Goal: Task Accomplishment & Management: Complete application form

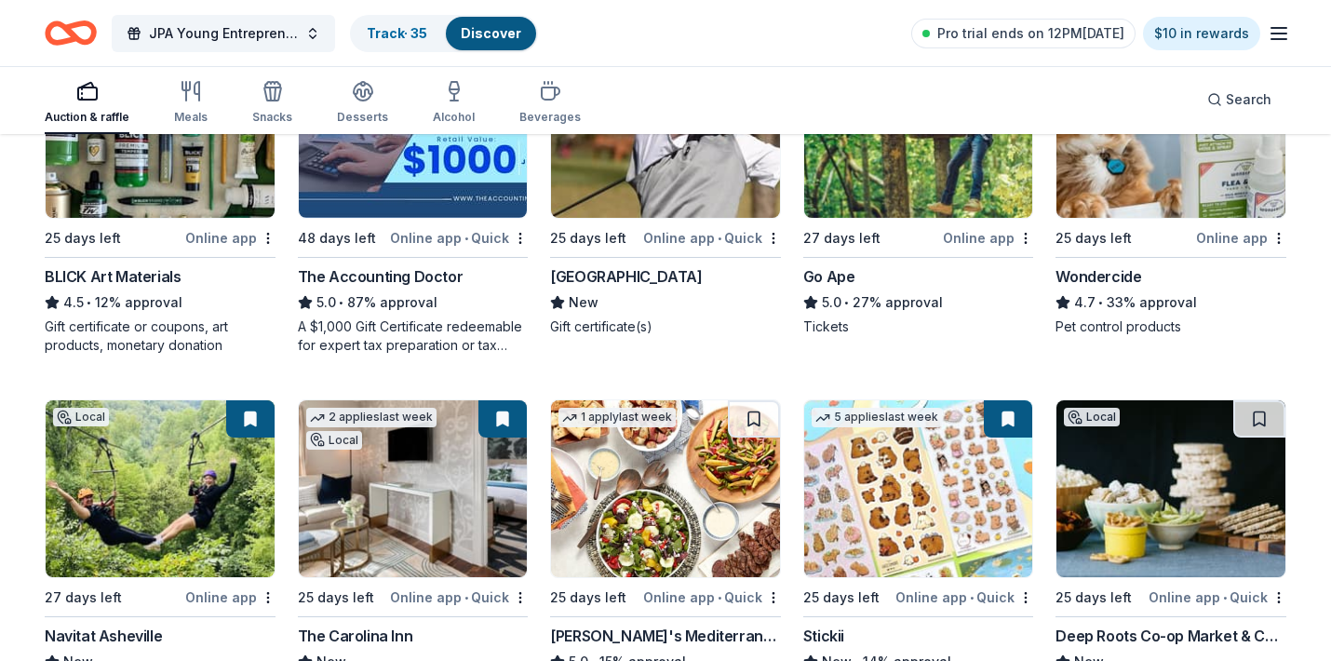
scroll to position [168, 0]
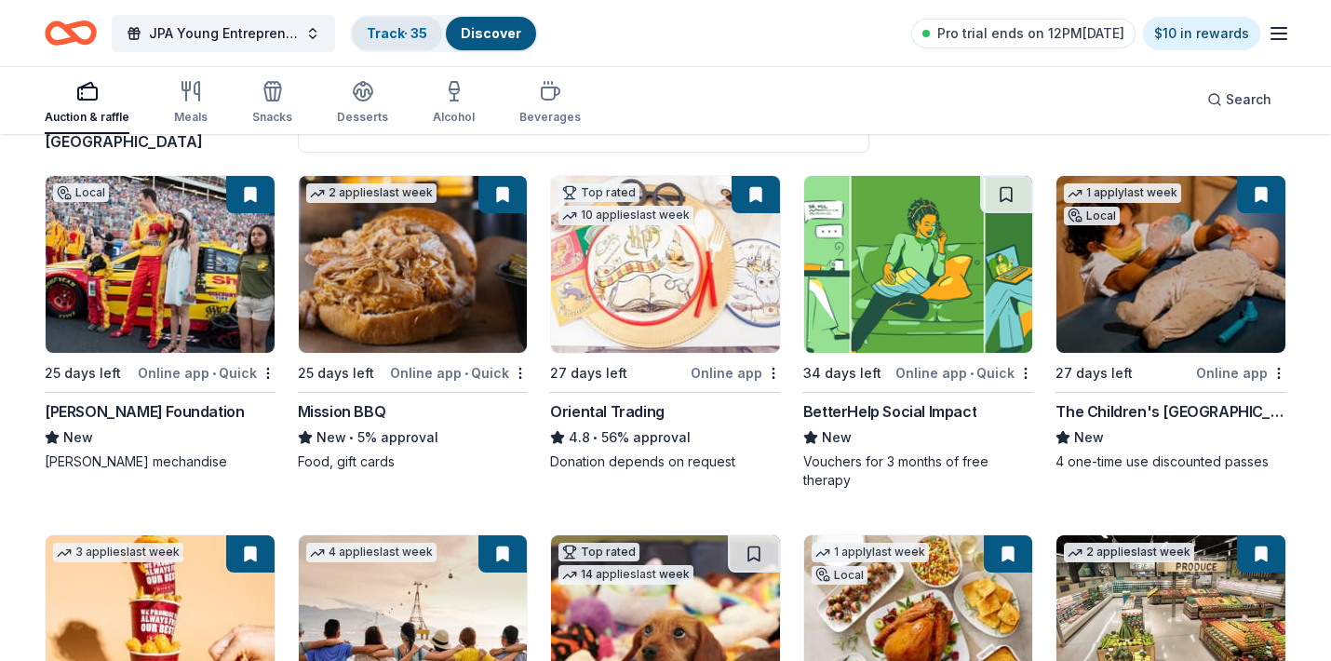
click at [390, 37] on link "Track · 35" at bounding box center [397, 33] width 61 height 16
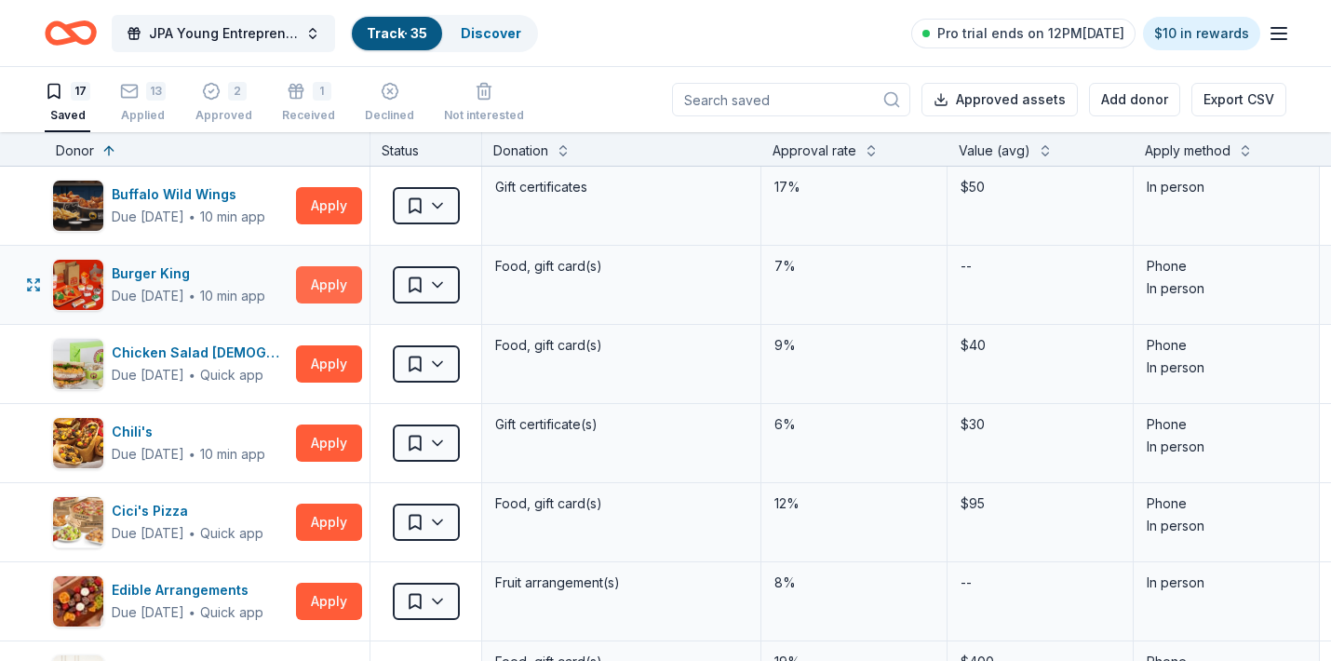
click at [329, 280] on button "Apply" at bounding box center [329, 284] width 66 height 37
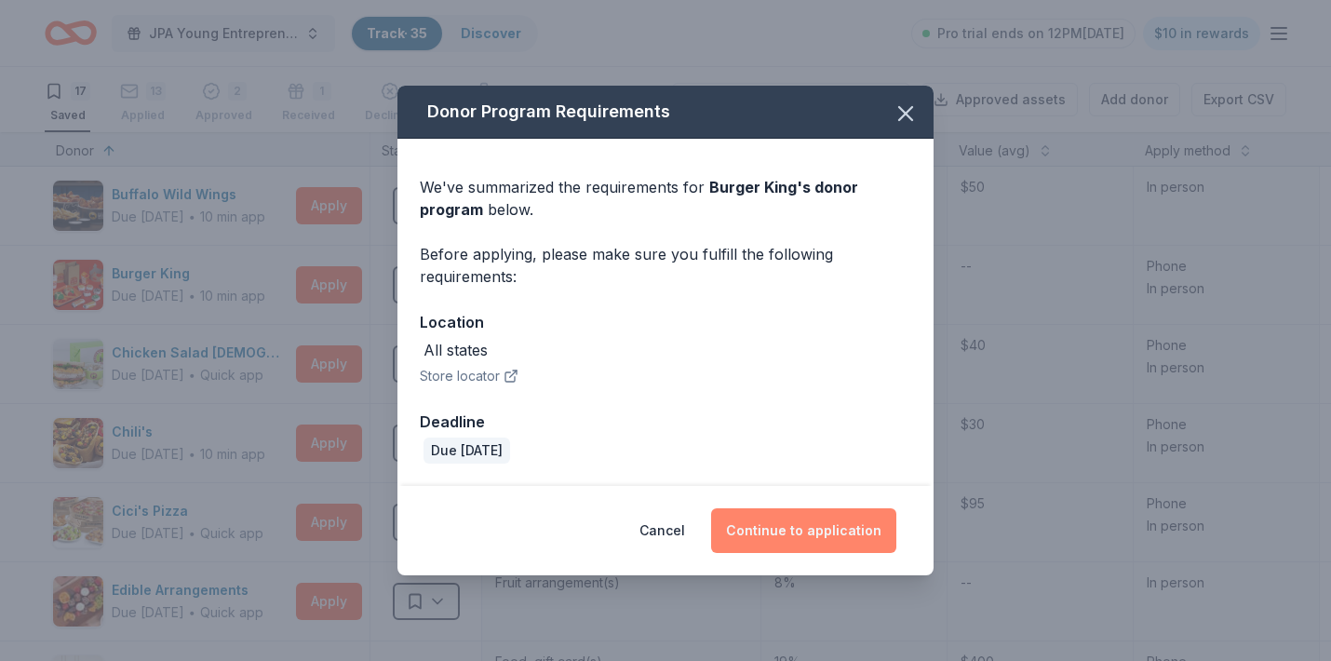
click at [818, 532] on button "Continue to application" at bounding box center [803, 530] width 185 height 45
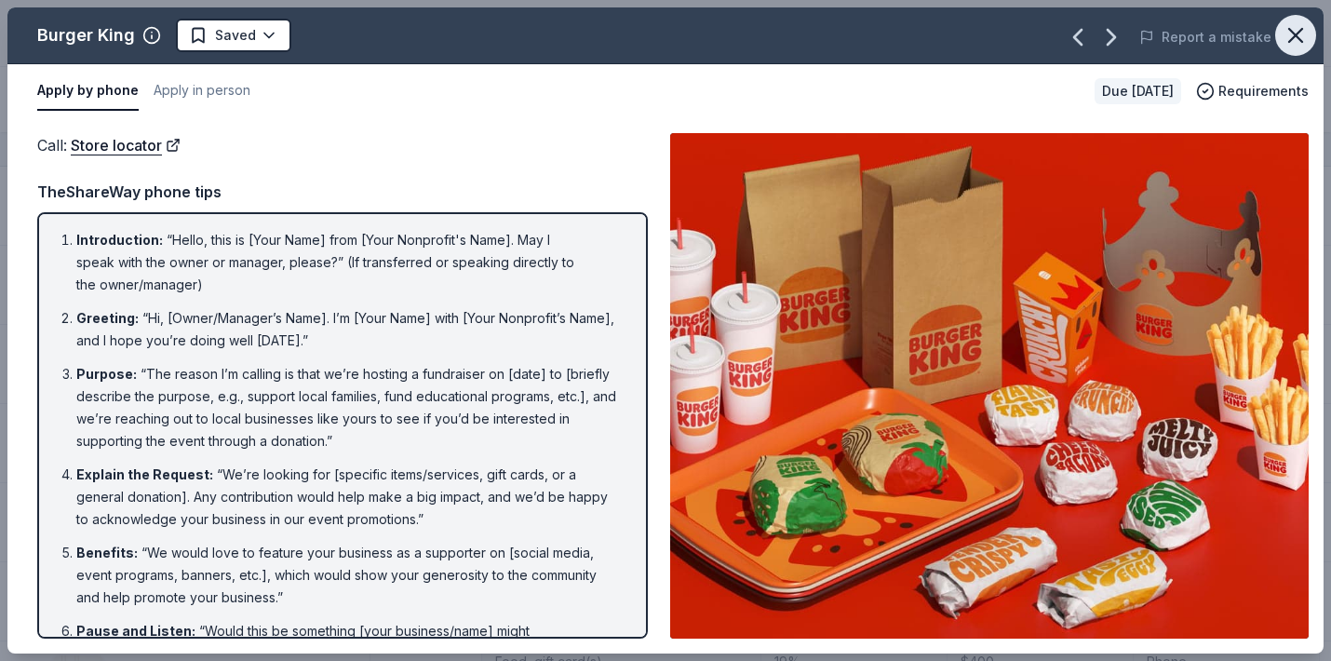
click at [1303, 32] on icon "button" at bounding box center [1296, 35] width 26 height 26
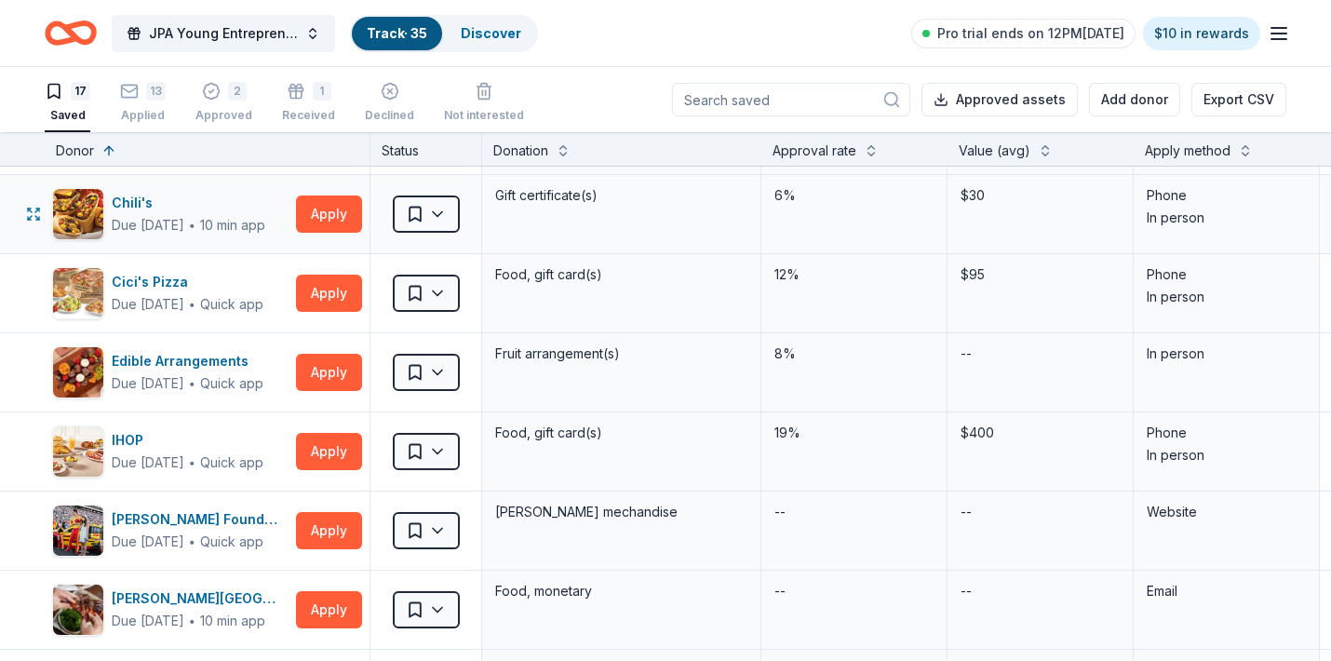
scroll to position [236, 0]
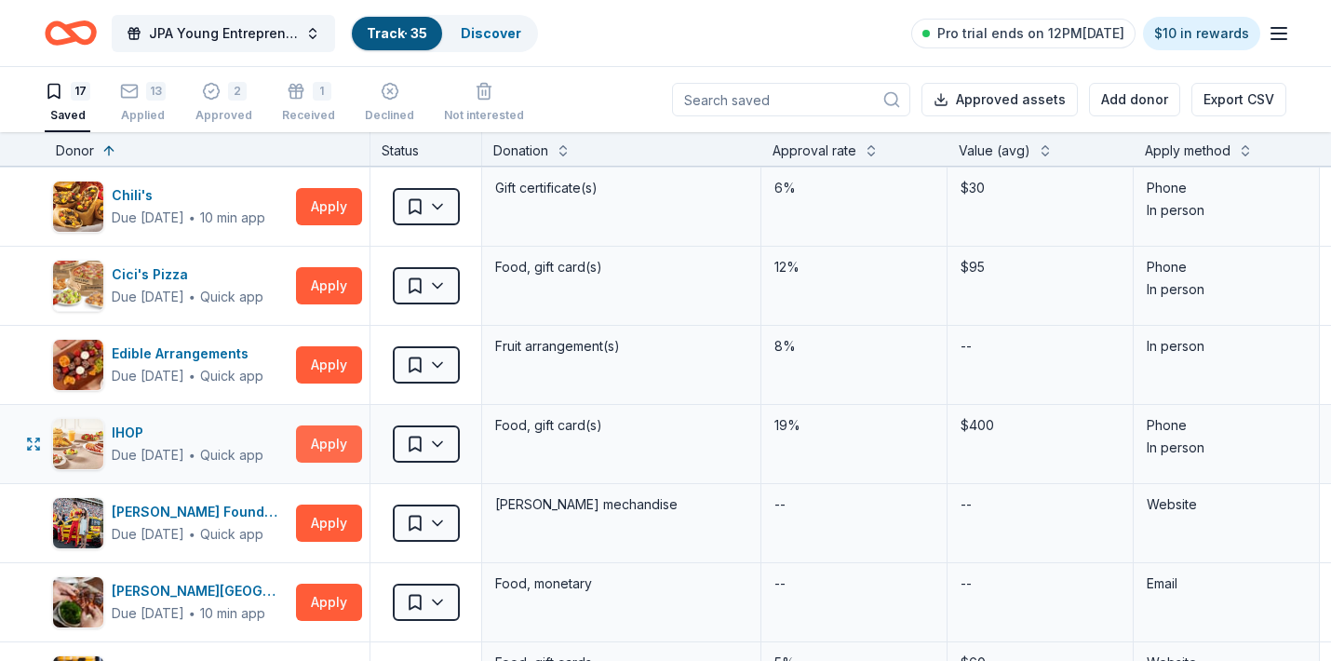
click at [328, 454] on button "Apply" at bounding box center [329, 443] width 66 height 37
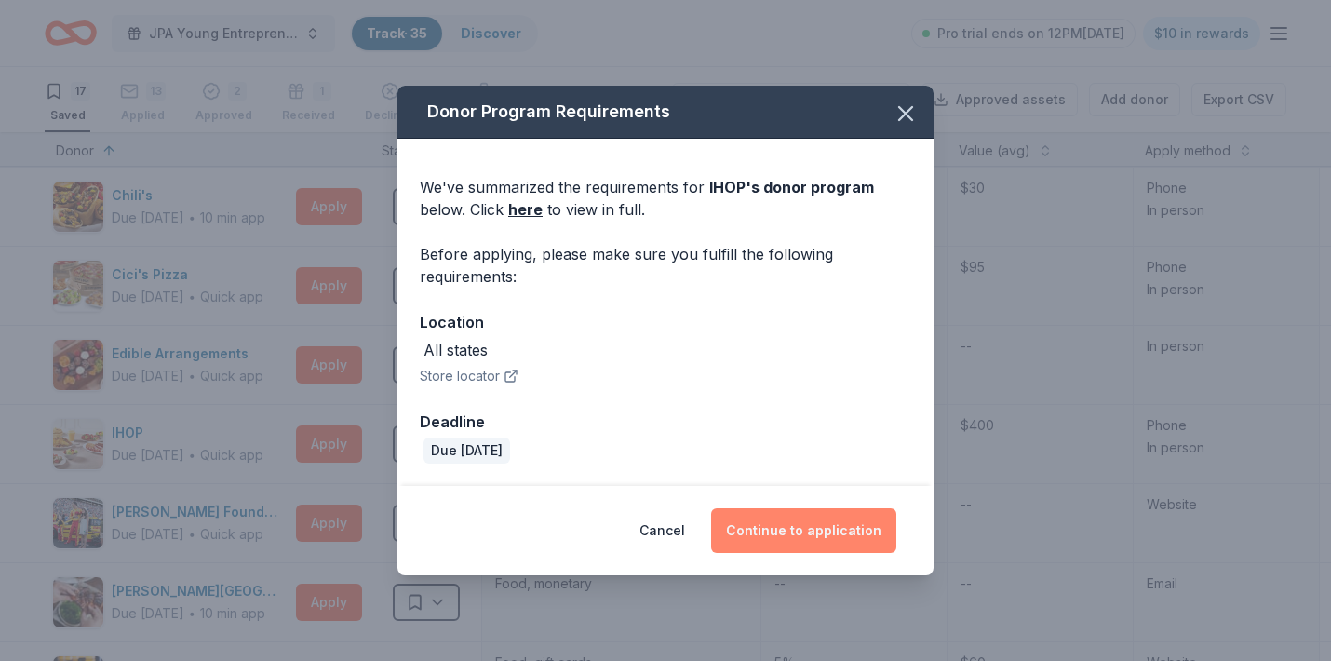
click at [806, 534] on button "Continue to application" at bounding box center [803, 530] width 185 height 45
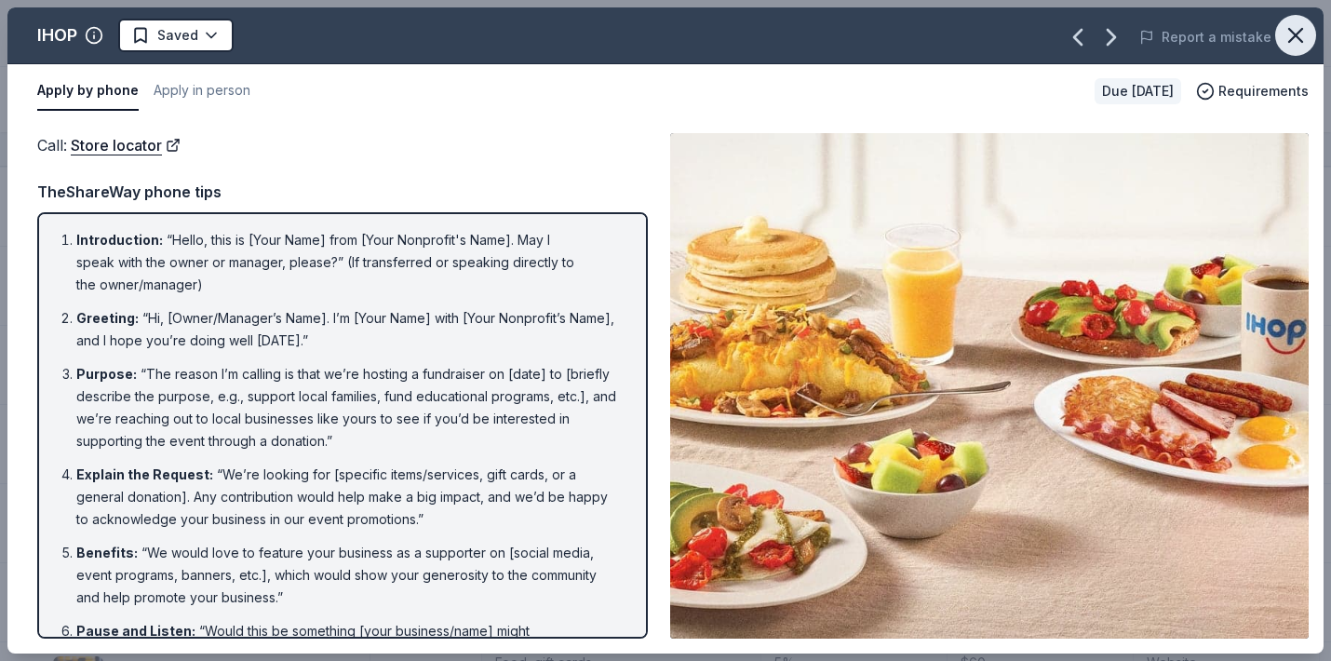
click at [1300, 31] on icon "button" at bounding box center [1295, 35] width 13 height 13
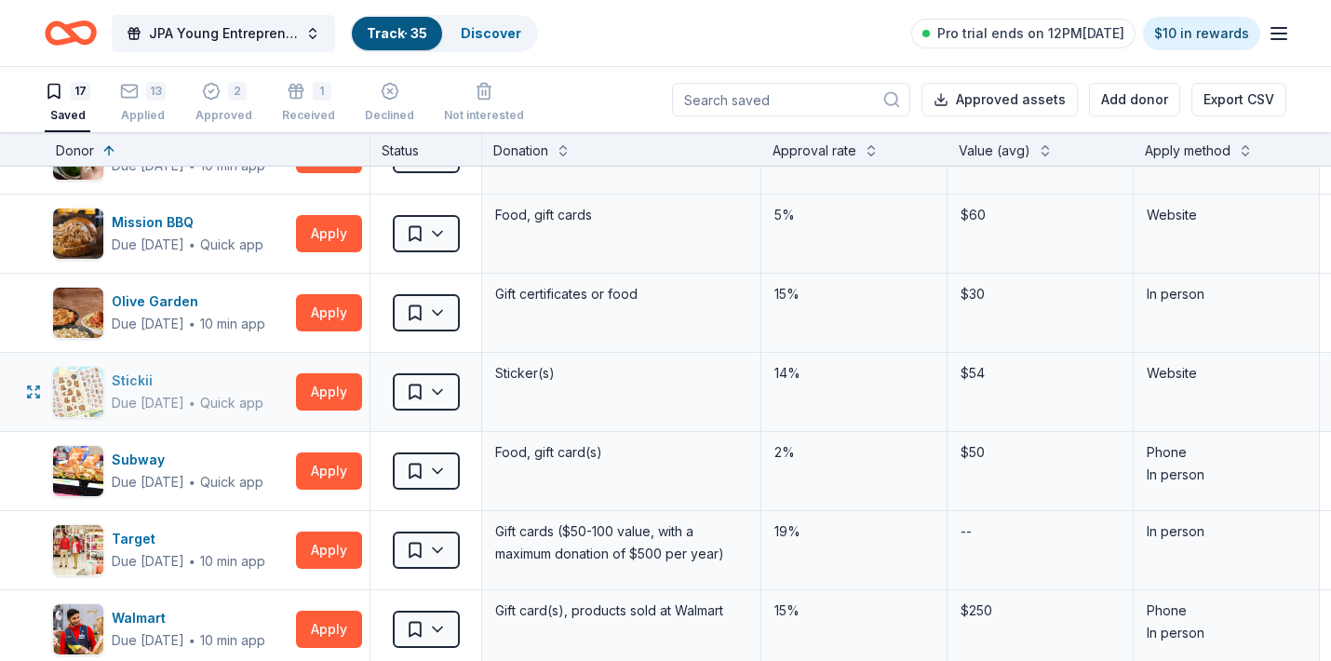
scroll to position [694, 0]
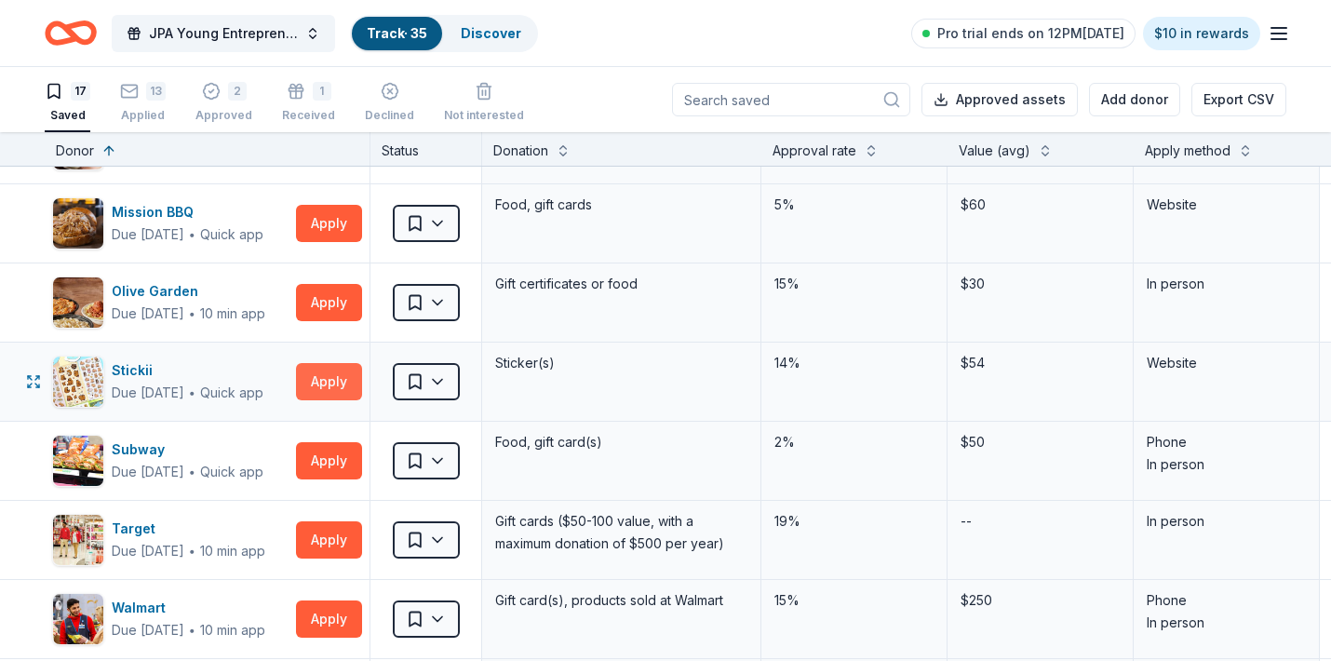
click at [343, 383] on button "Apply" at bounding box center [329, 381] width 66 height 37
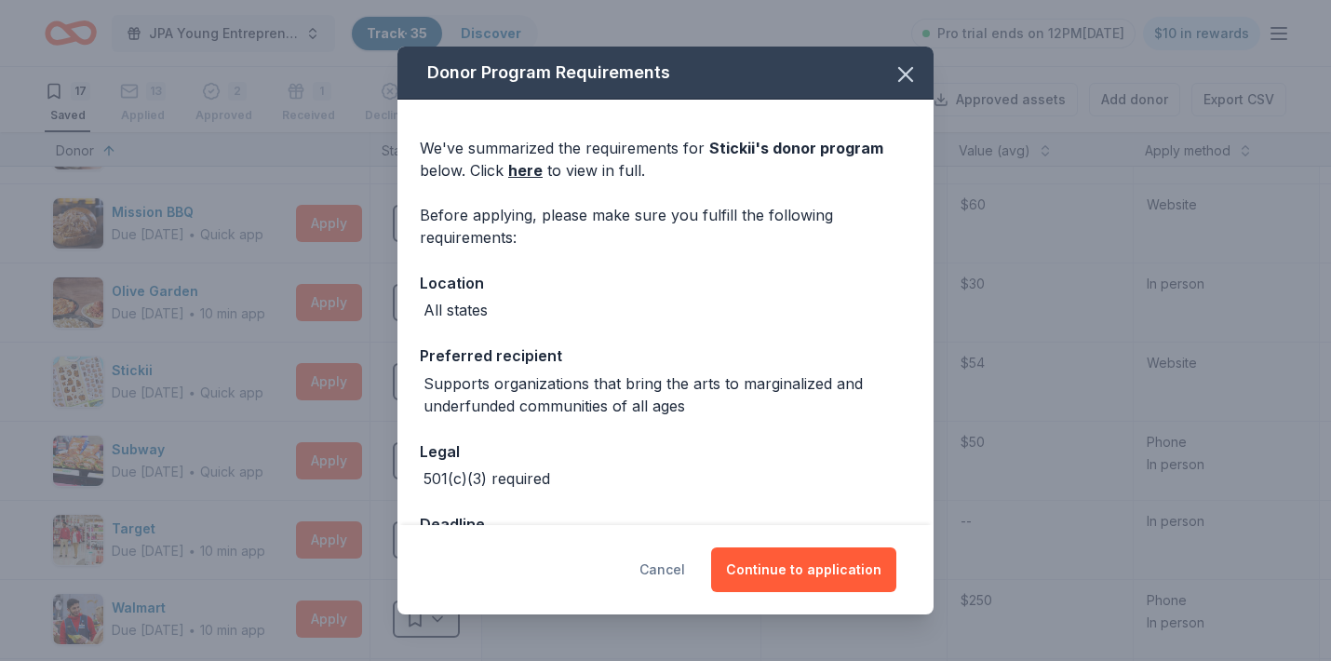
click at [674, 564] on button "Cancel" at bounding box center [663, 569] width 46 height 45
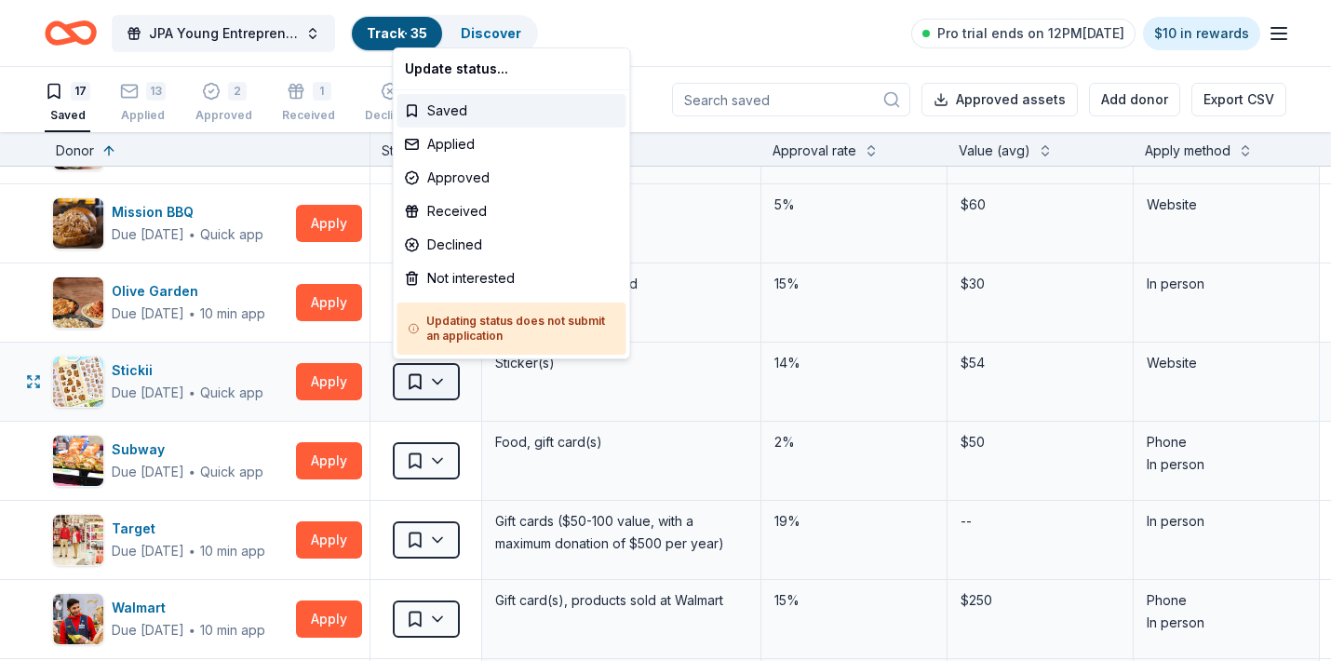
click at [438, 381] on html "JPA Young Entrepreneur’s Christmas Market Track · 35 Discover Pro trial ends on…" at bounding box center [665, 330] width 1331 height 661
click at [454, 140] on div "Applied" at bounding box center [511, 145] width 229 height 34
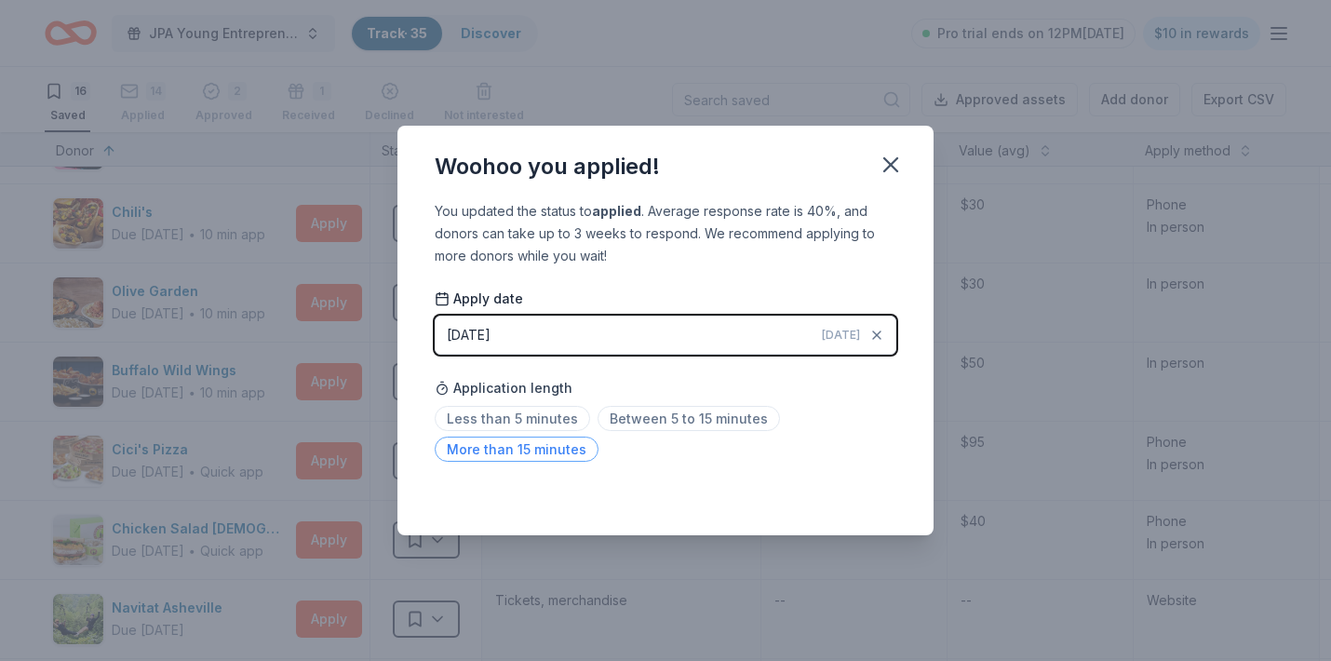
click at [564, 450] on span "More than 15 minutes" at bounding box center [517, 449] width 164 height 25
click at [894, 165] on icon "button" at bounding box center [891, 165] width 26 height 26
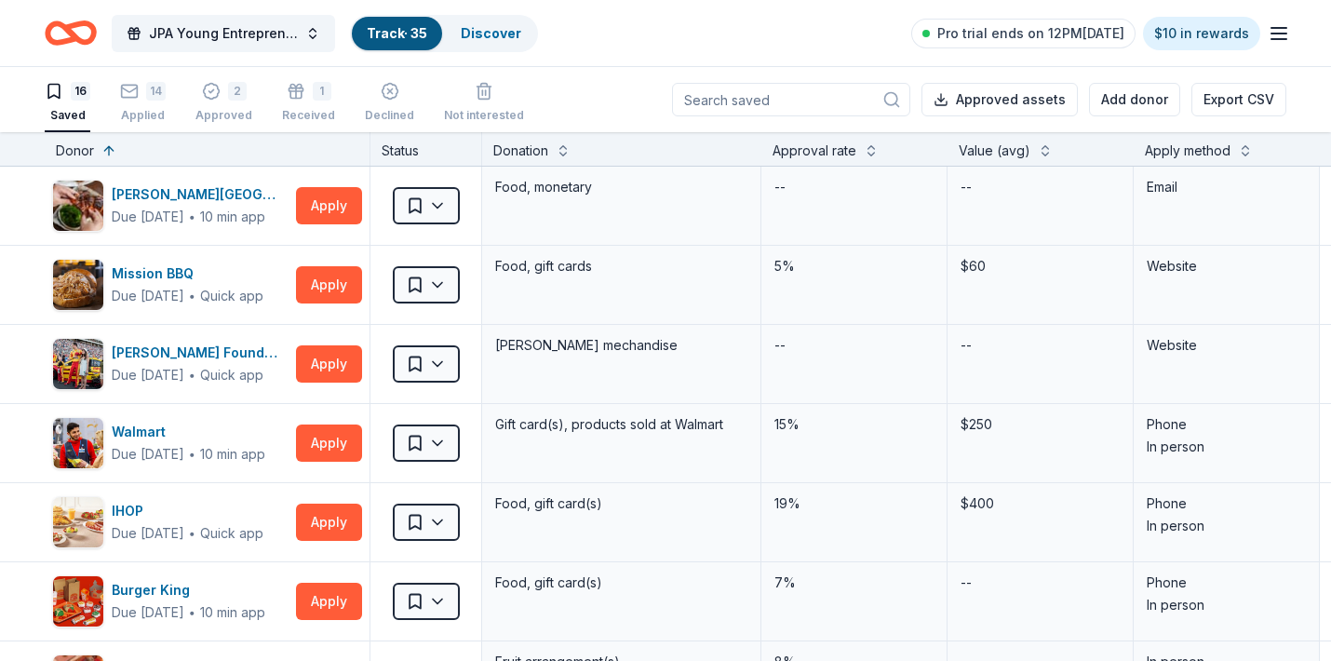
scroll to position [0, 0]
click at [141, 90] on div "14" at bounding box center [143, 81] width 46 height 19
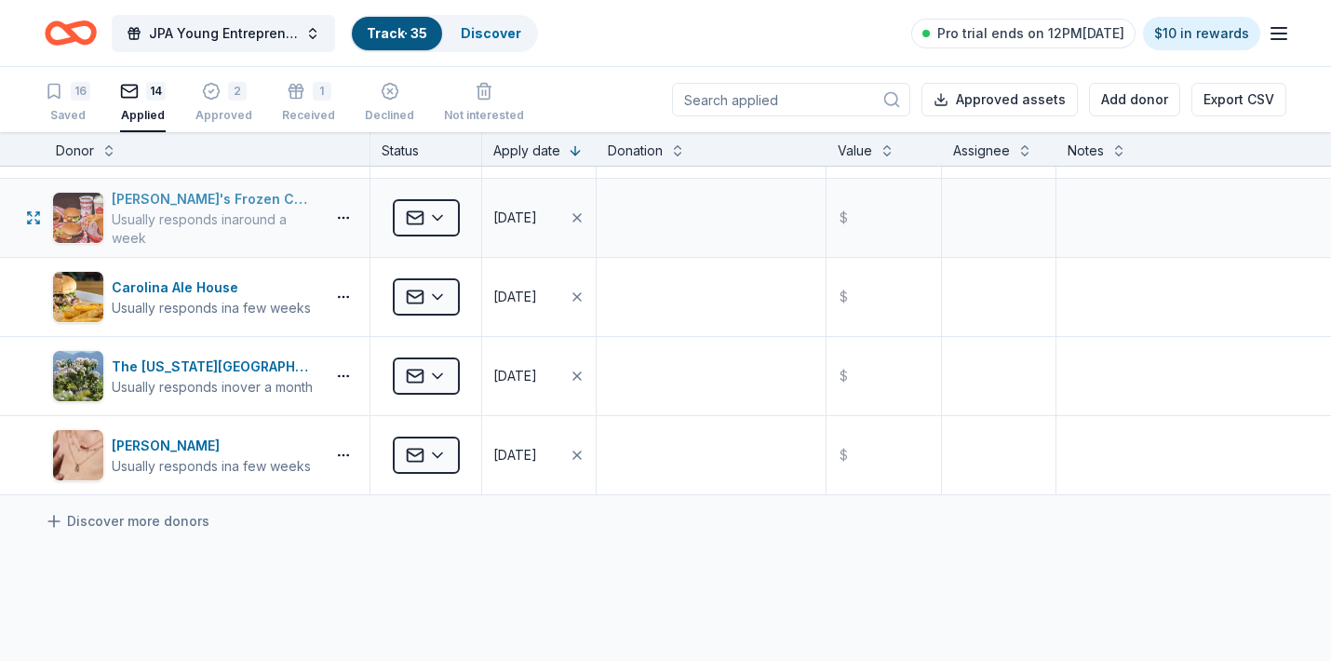
scroll to position [781, 0]
